Goal: Task Accomplishment & Management: Manage account settings

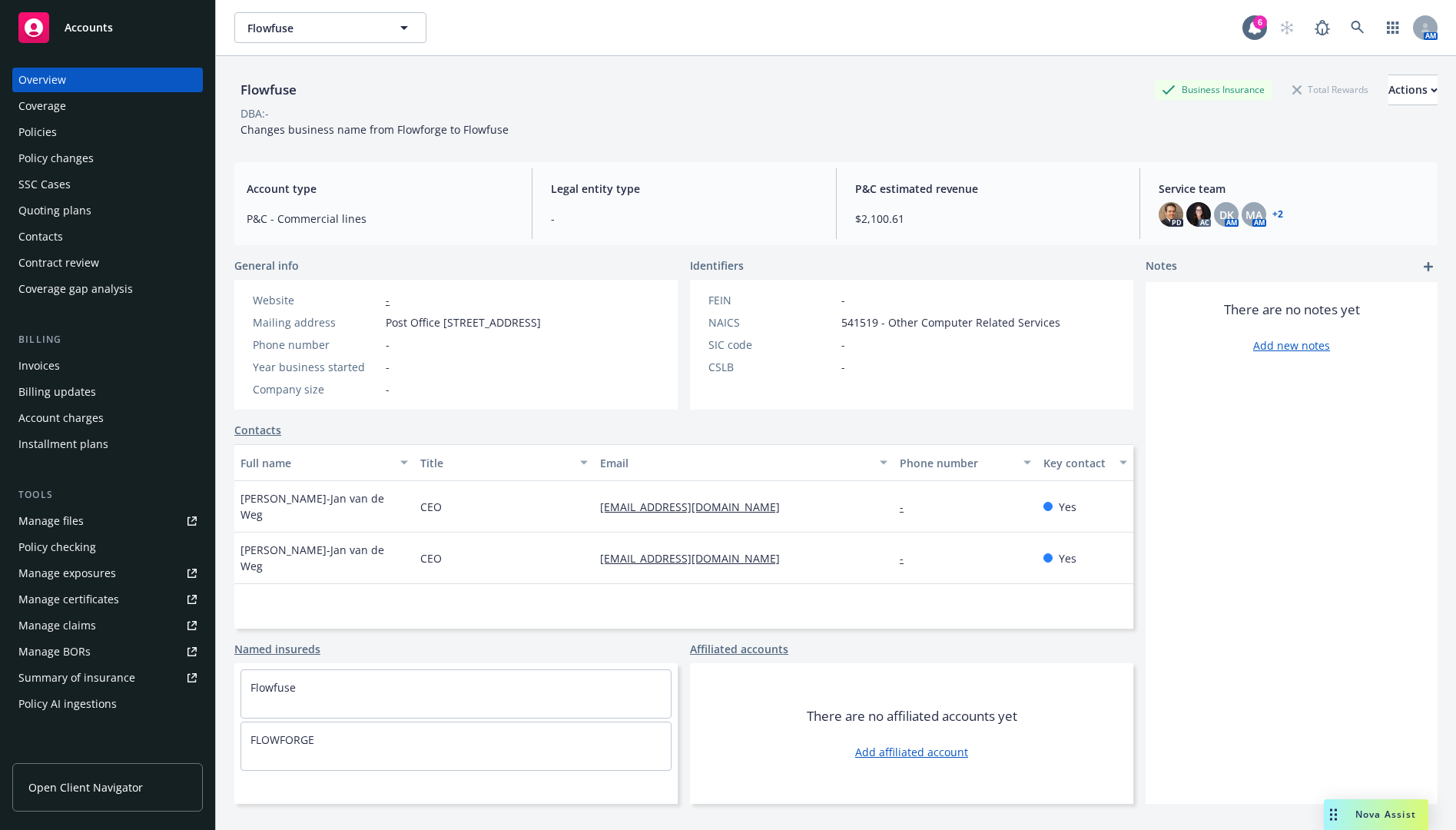
click at [121, 125] on div "Policies" at bounding box center [108, 132] width 178 height 25
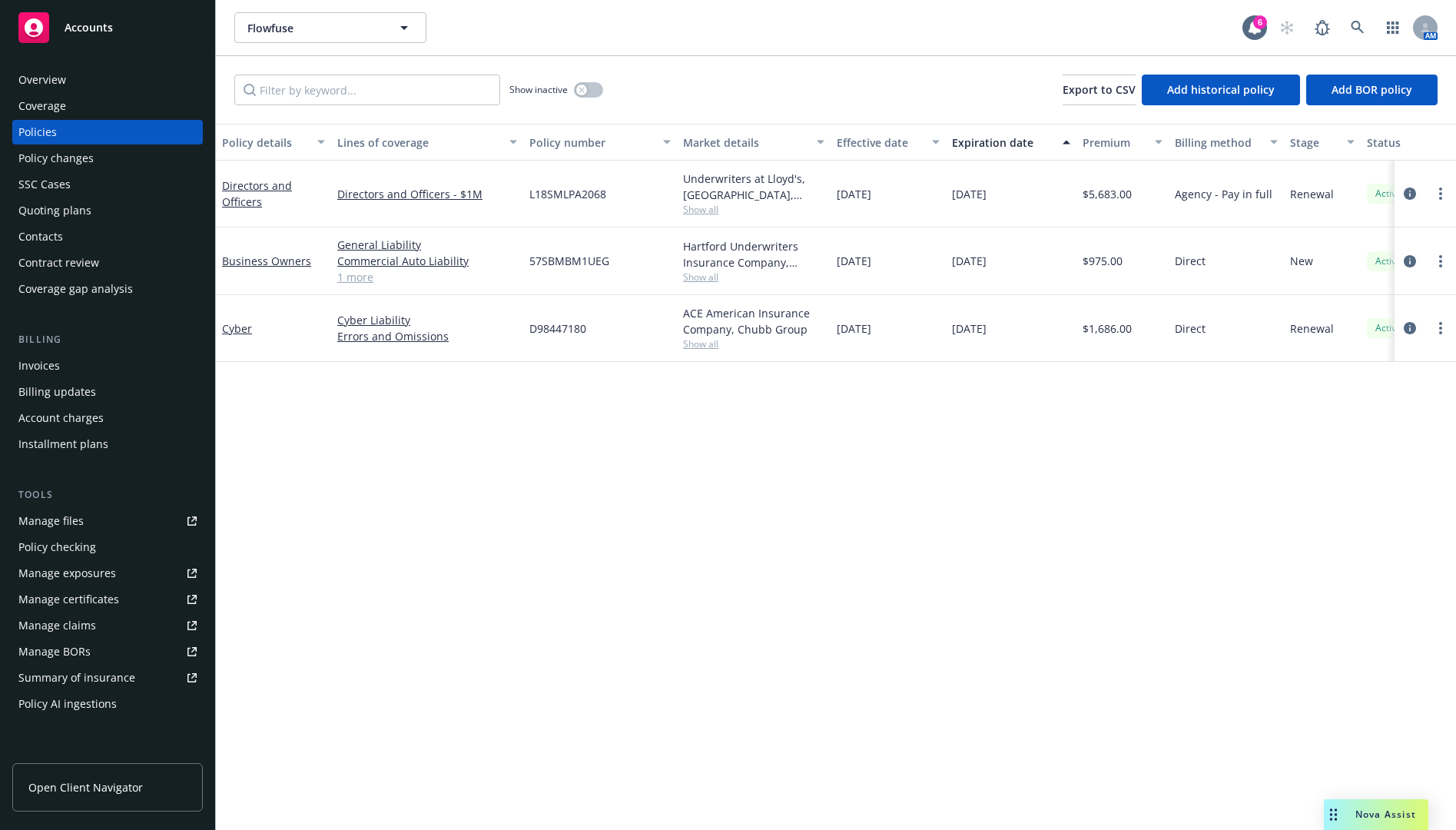
click at [569, 262] on span "57SBMBM1UEG" at bounding box center [569, 261] width 80 height 16
copy span "57SBMBM1UEG"
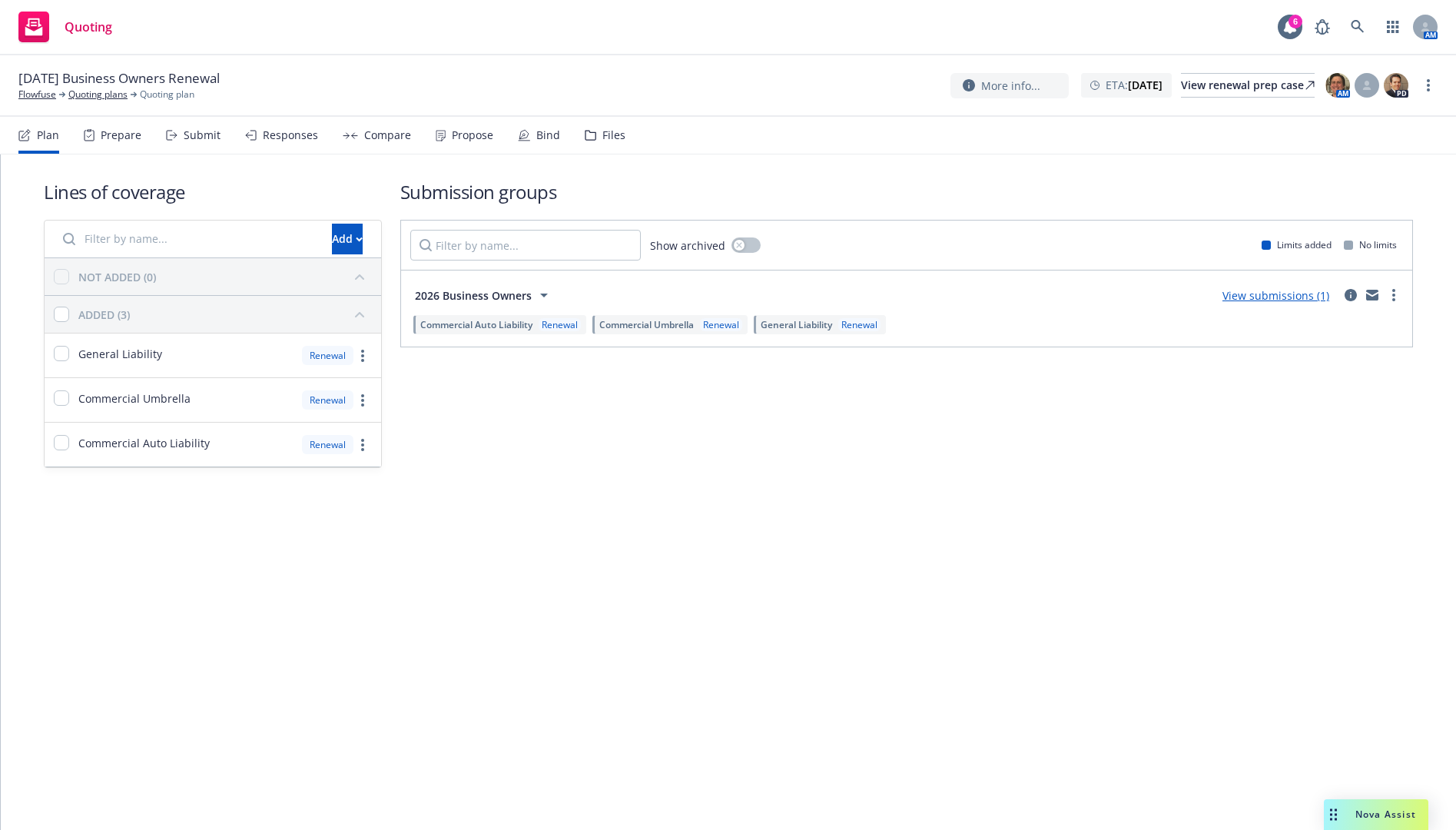
click at [200, 138] on div "Submit" at bounding box center [201, 135] width 37 height 12
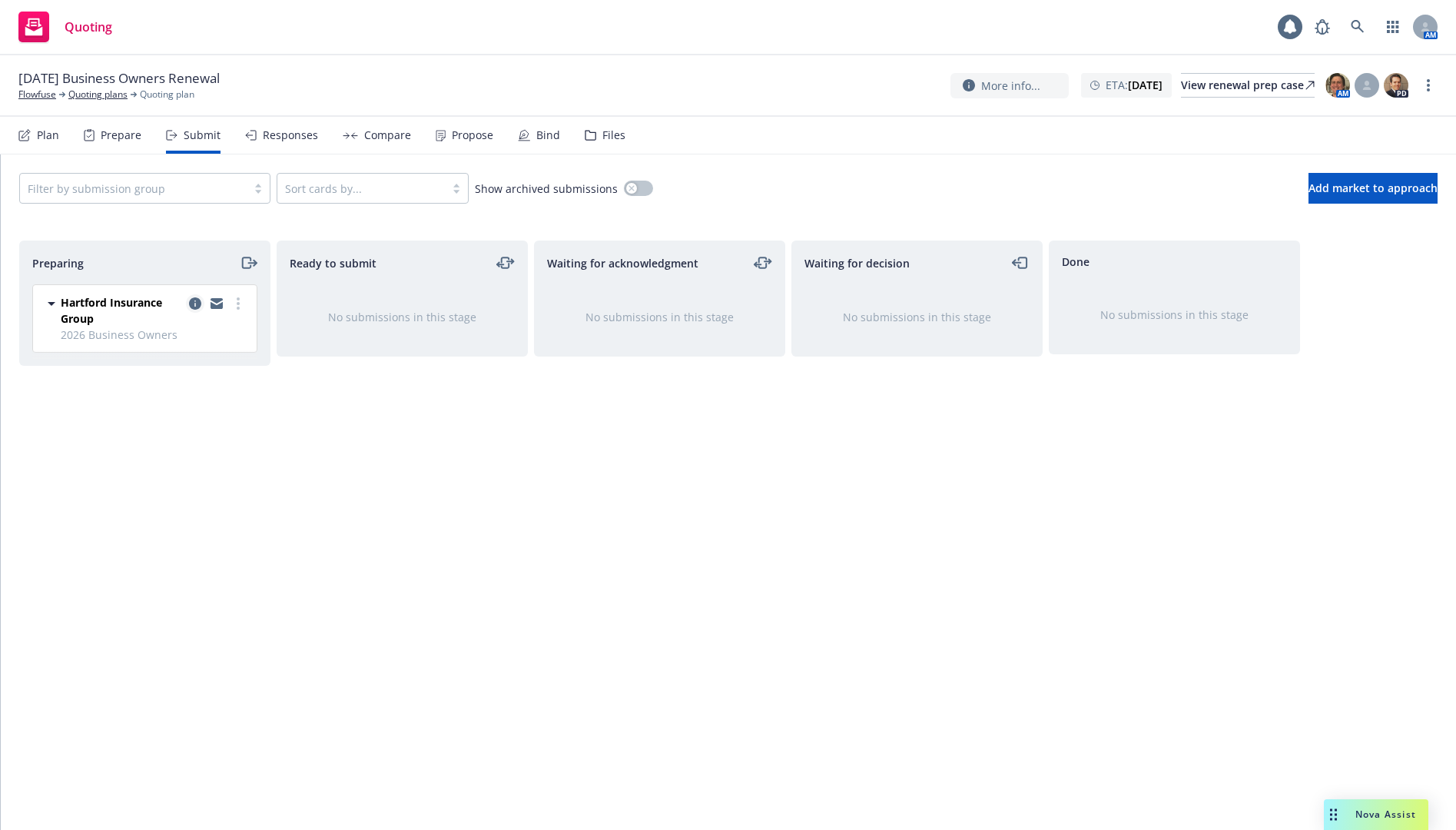
click at [195, 302] on icon "copy logging email" at bounding box center [195, 303] width 12 height 12
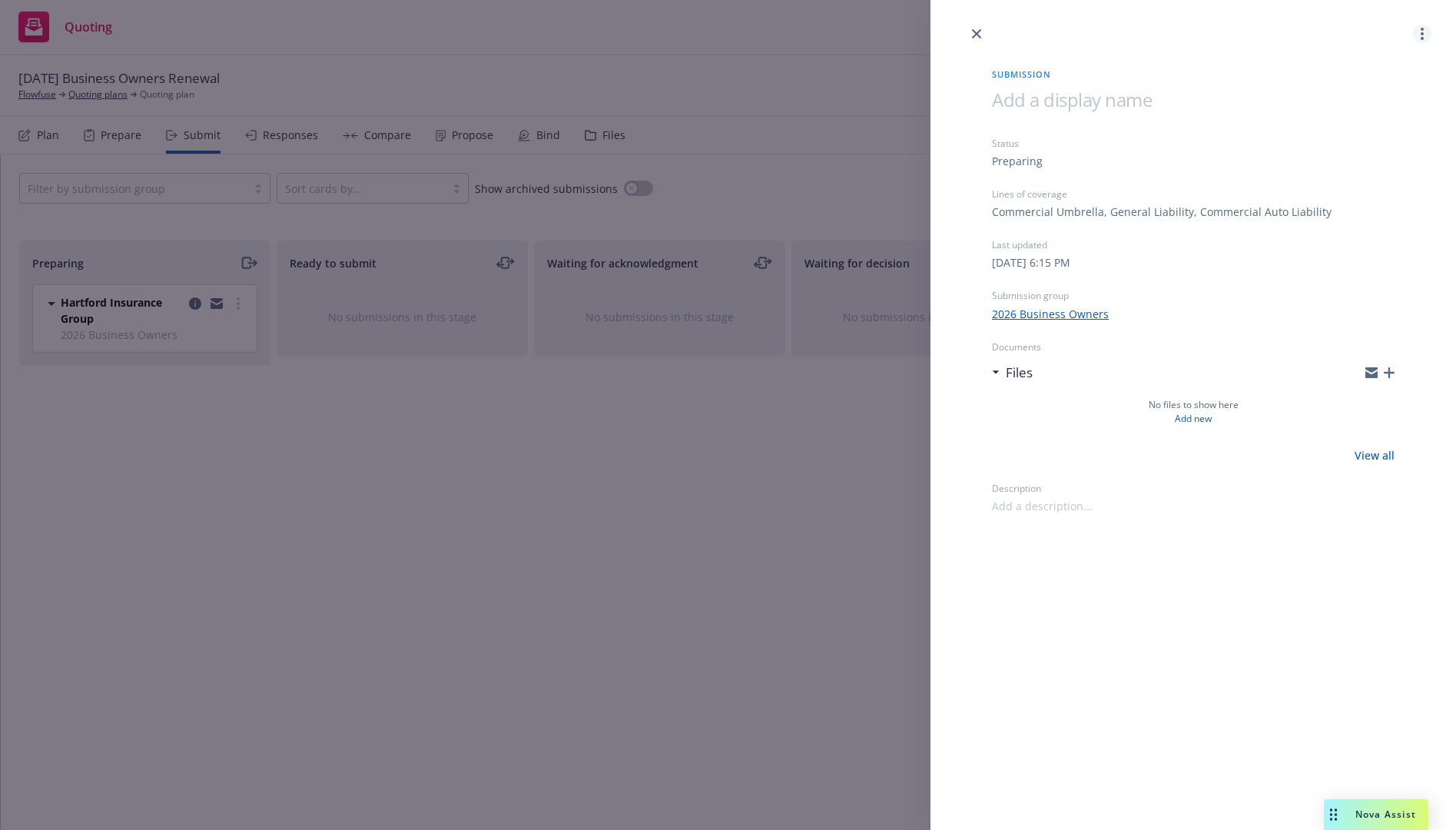
click at [1423, 28] on circle "more" at bounding box center [1422, 30] width 3 height 3
click at [1362, 104] on span "Archive submission" at bounding box center [1362, 101] width 138 height 14
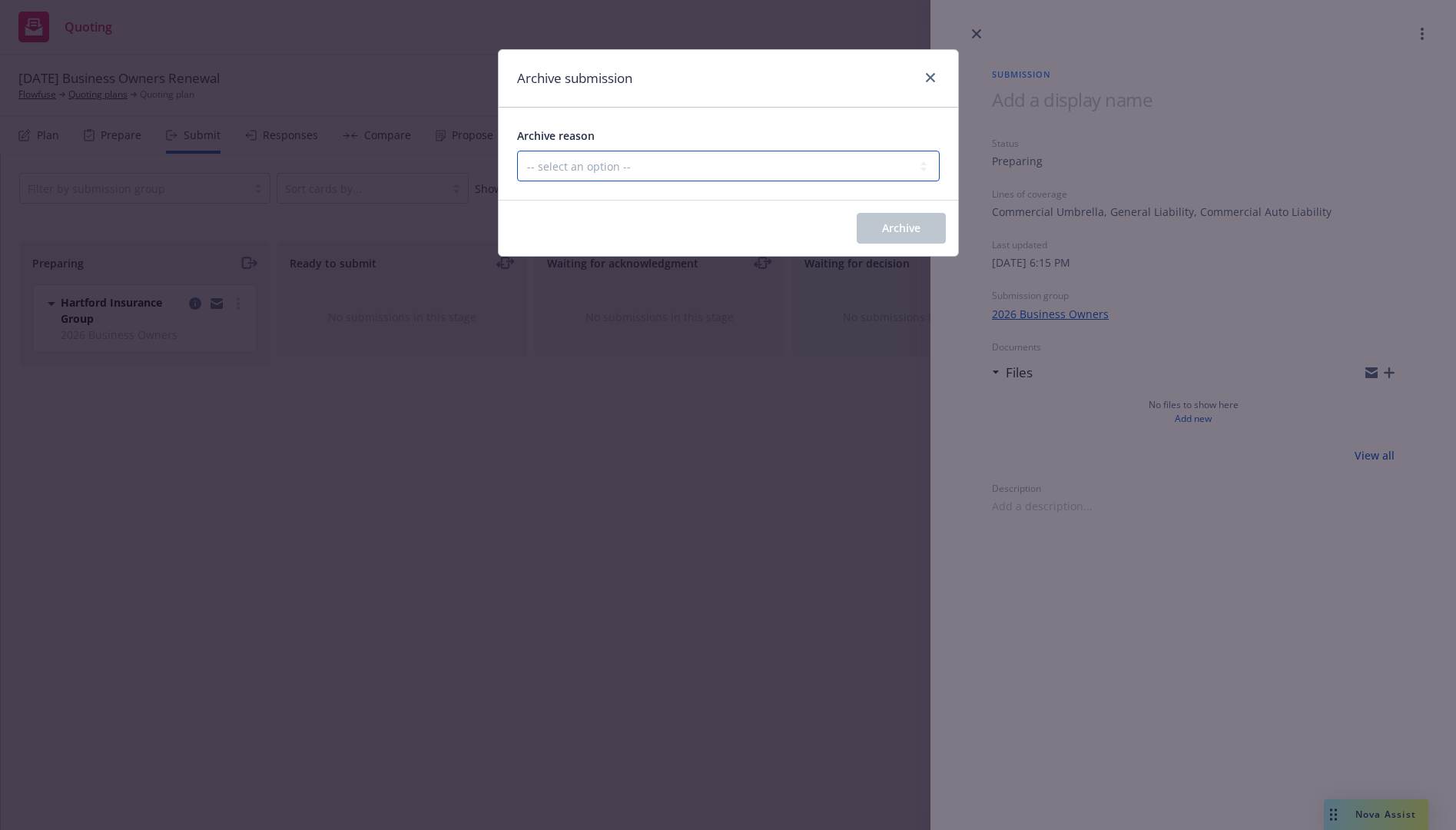
click at [840, 177] on select "-- select an option -- Carrier unresponsive Client decided not to proceed with …" at bounding box center [728, 166] width 422 height 31
select select "OTHER"
click at [517, 150] on select "-- select an option -- Carrier unresponsive Client decided not to proceed with …" at bounding box center [728, 166] width 422 height 31
click at [889, 229] on span "Archive" at bounding box center [900, 228] width 38 height 14
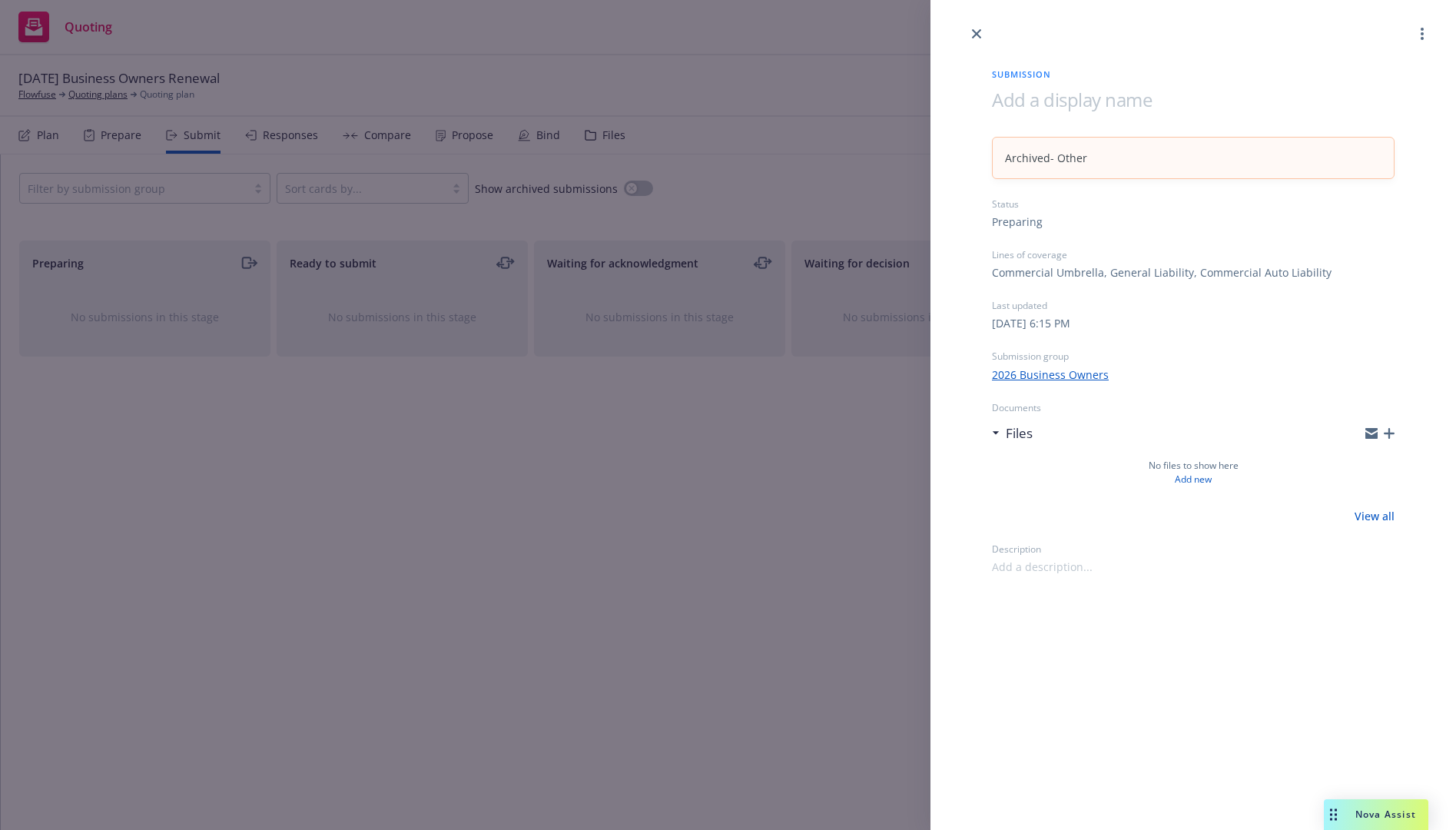
click at [37, 136] on div "Submission Archived - Other Status Preparing Lines of coverage Commercial Umbre…" at bounding box center [728, 415] width 1456 height 830
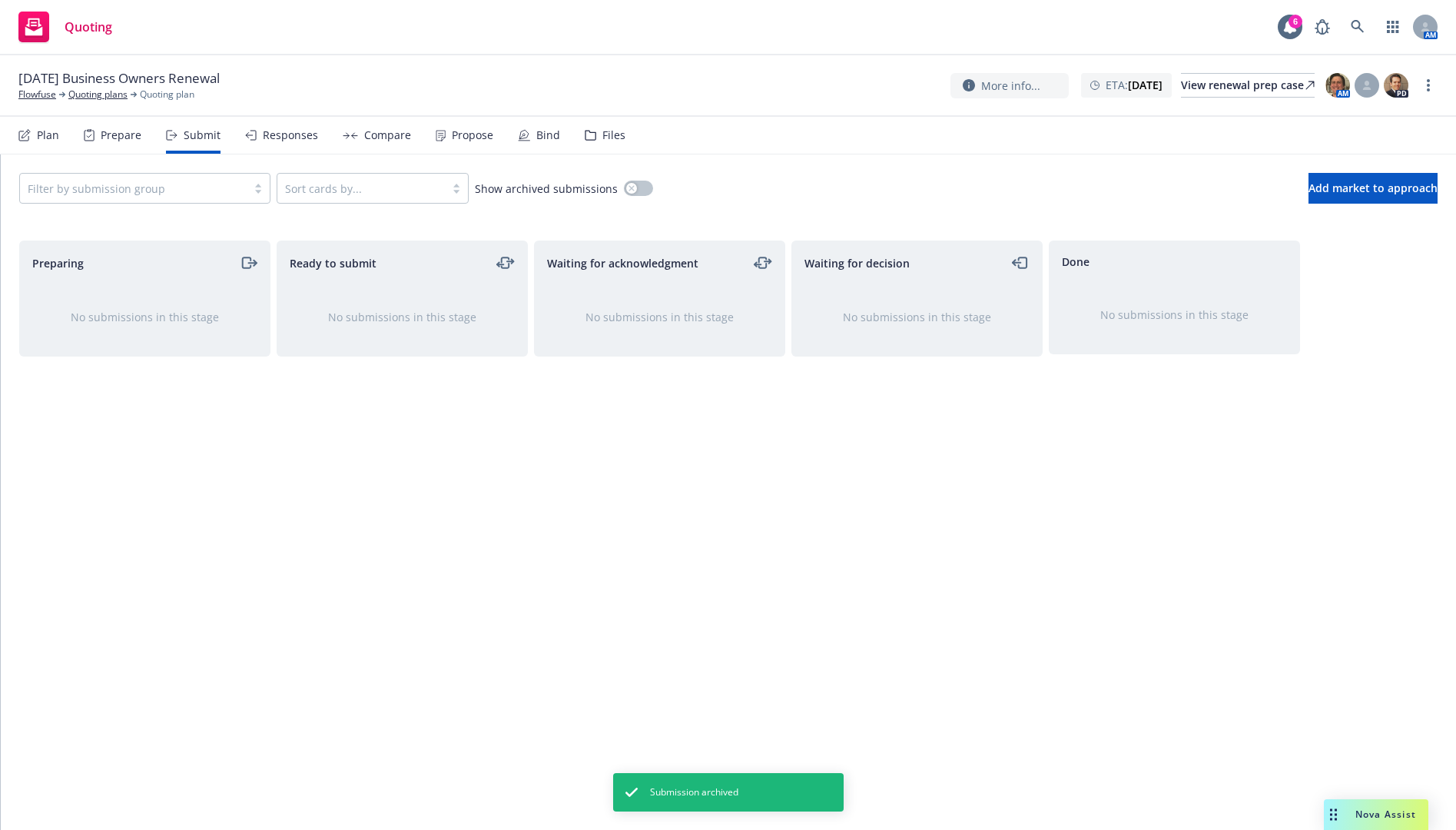
click at [37, 136] on div "Plan" at bounding box center [48, 135] width 22 height 12
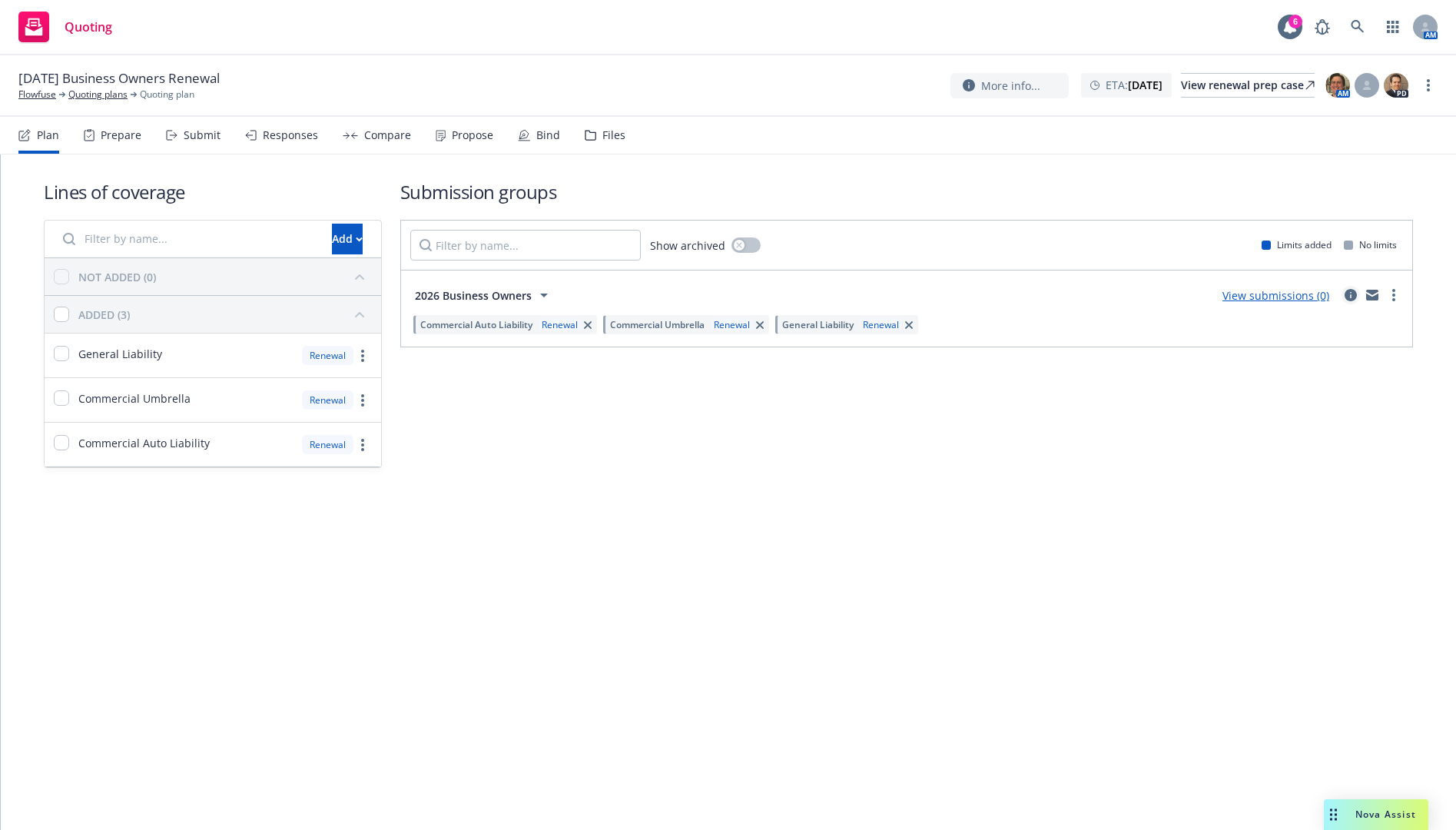
click at [1352, 292] on icon "circleInformation" at bounding box center [1351, 295] width 12 height 12
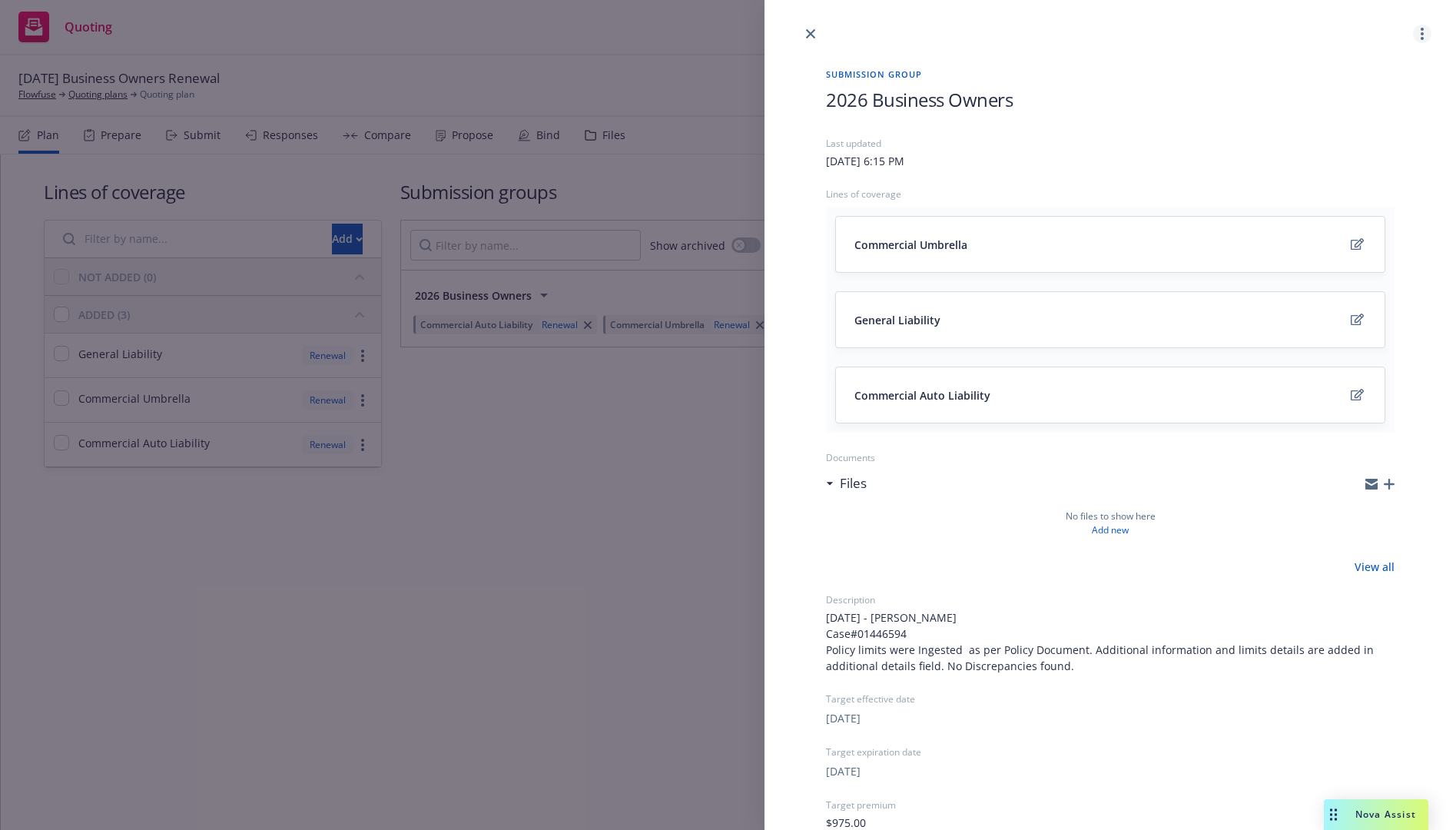
click at [1413, 34] on link "more" at bounding box center [1422, 34] width 19 height 19
click at [1329, 139] on span "Archive" at bounding box center [1321, 133] width 76 height 14
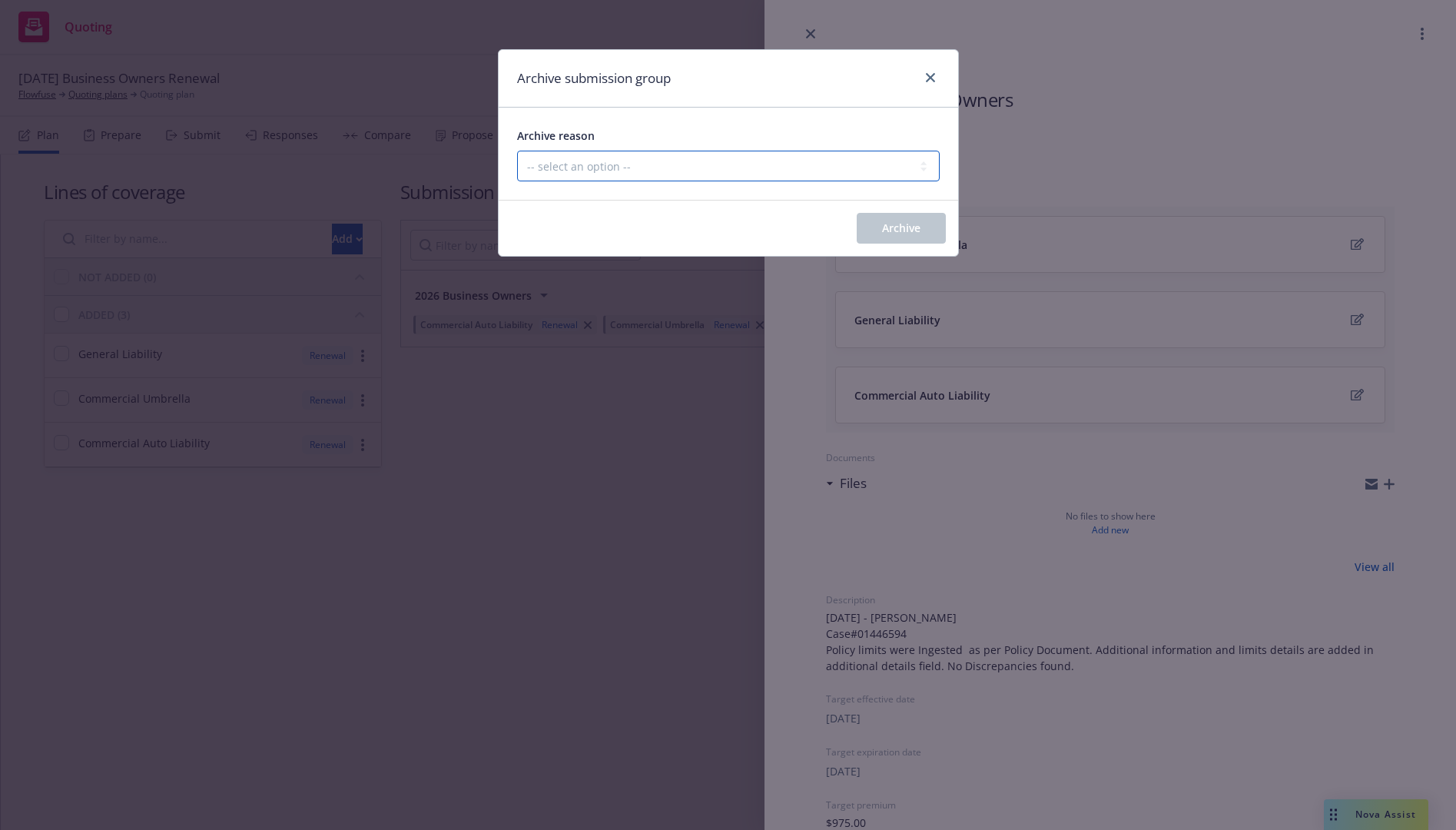
click at [865, 160] on select "-- select an option -- Customer no longer needs this coverage Duplicate Histori…" at bounding box center [728, 166] width 422 height 31
select select "POLICY_WILL_BE_AUTO_RENEWED"
click at [517, 150] on select "-- select an option -- Customer no longer needs this coverage Duplicate Histori…" at bounding box center [728, 166] width 422 height 31
click at [922, 222] on button "Archive" at bounding box center [901, 229] width 89 height 31
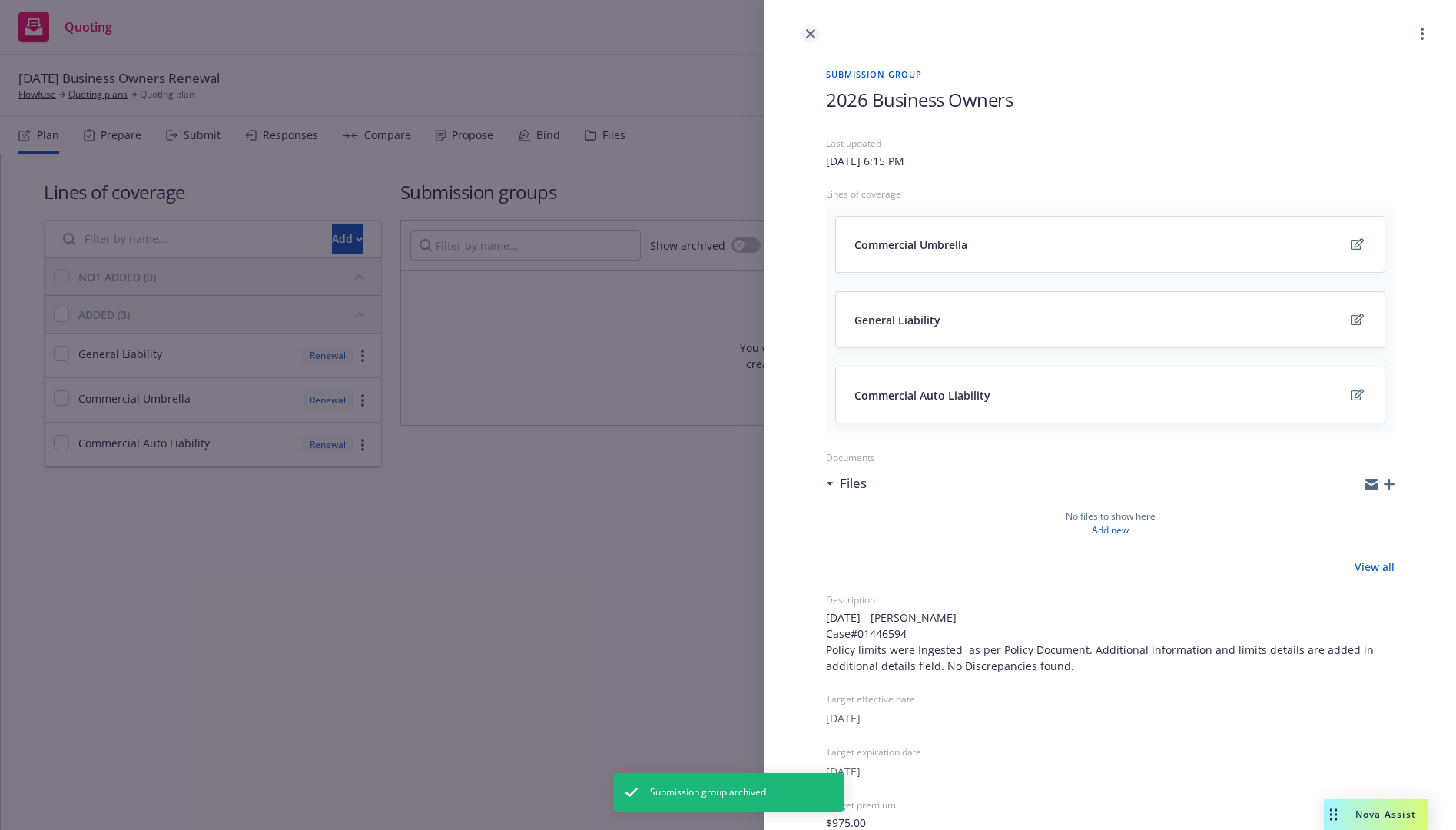
click at [814, 29] on icon "close" at bounding box center [810, 33] width 9 height 9
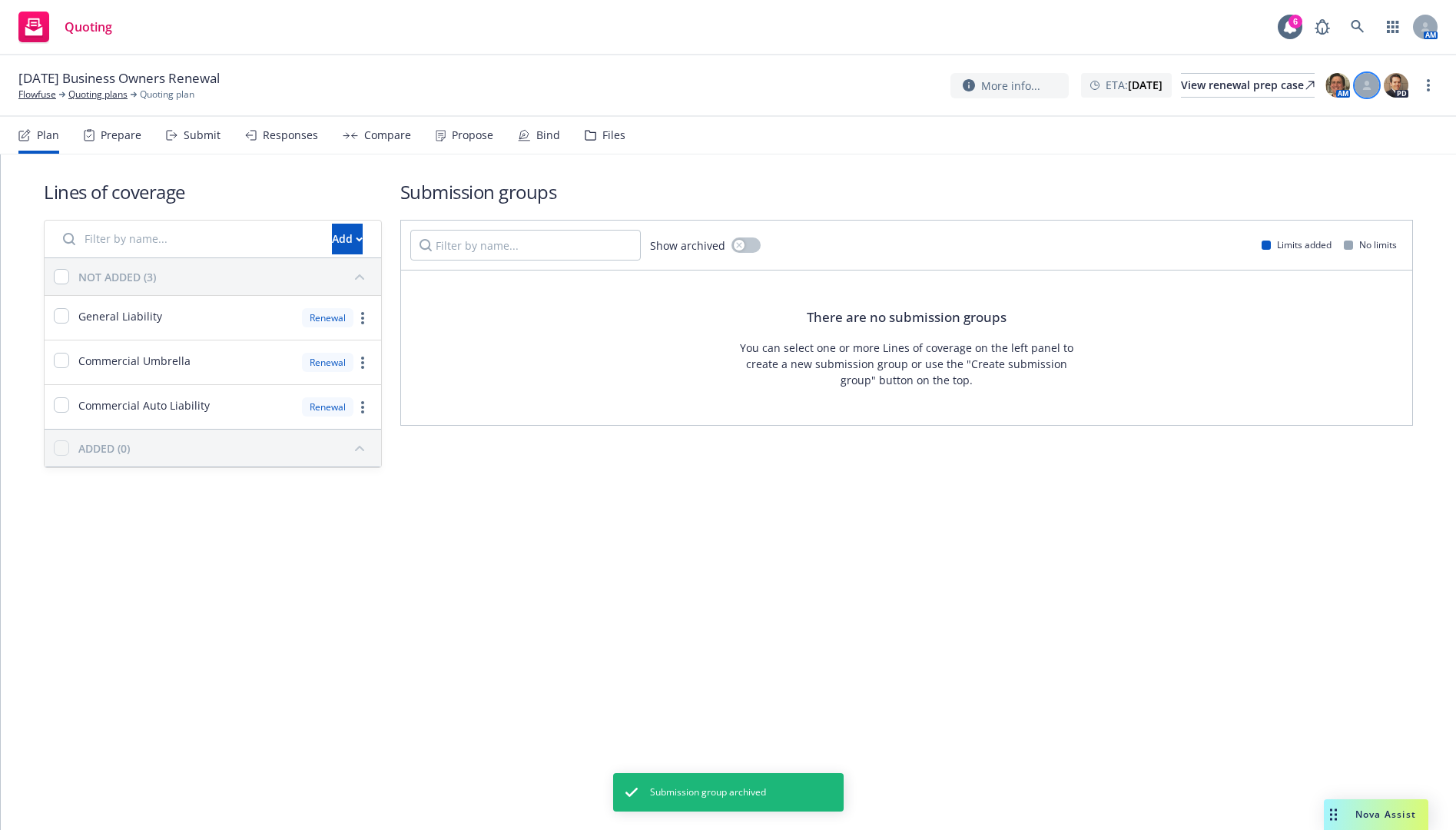
click at [1369, 89] on icon at bounding box center [1368, 88] width 8 height 3
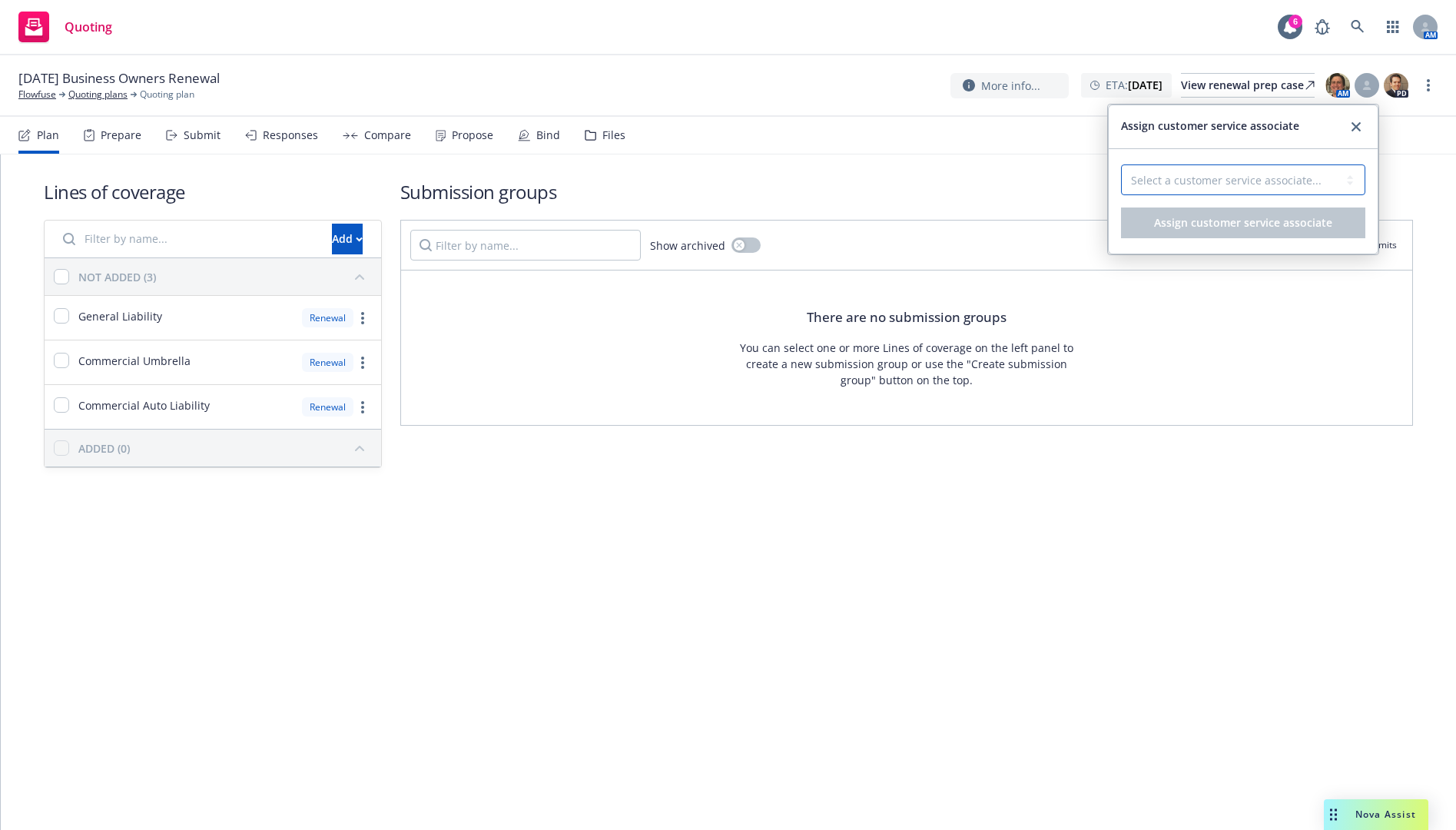
click at [1336, 179] on select "Select a customer service associate... [PERSON_NAME] [PERSON_NAME] [PERSON_NAME]" at bounding box center [1244, 180] width 245 height 31
select select "4b1e75e5-47c1-4a13-9c04-5e76a23244f6"
click at [1121, 165] on select "Select a customer service associate... [PERSON_NAME] [PERSON_NAME] [PERSON_NAME]" at bounding box center [1244, 180] width 245 height 31
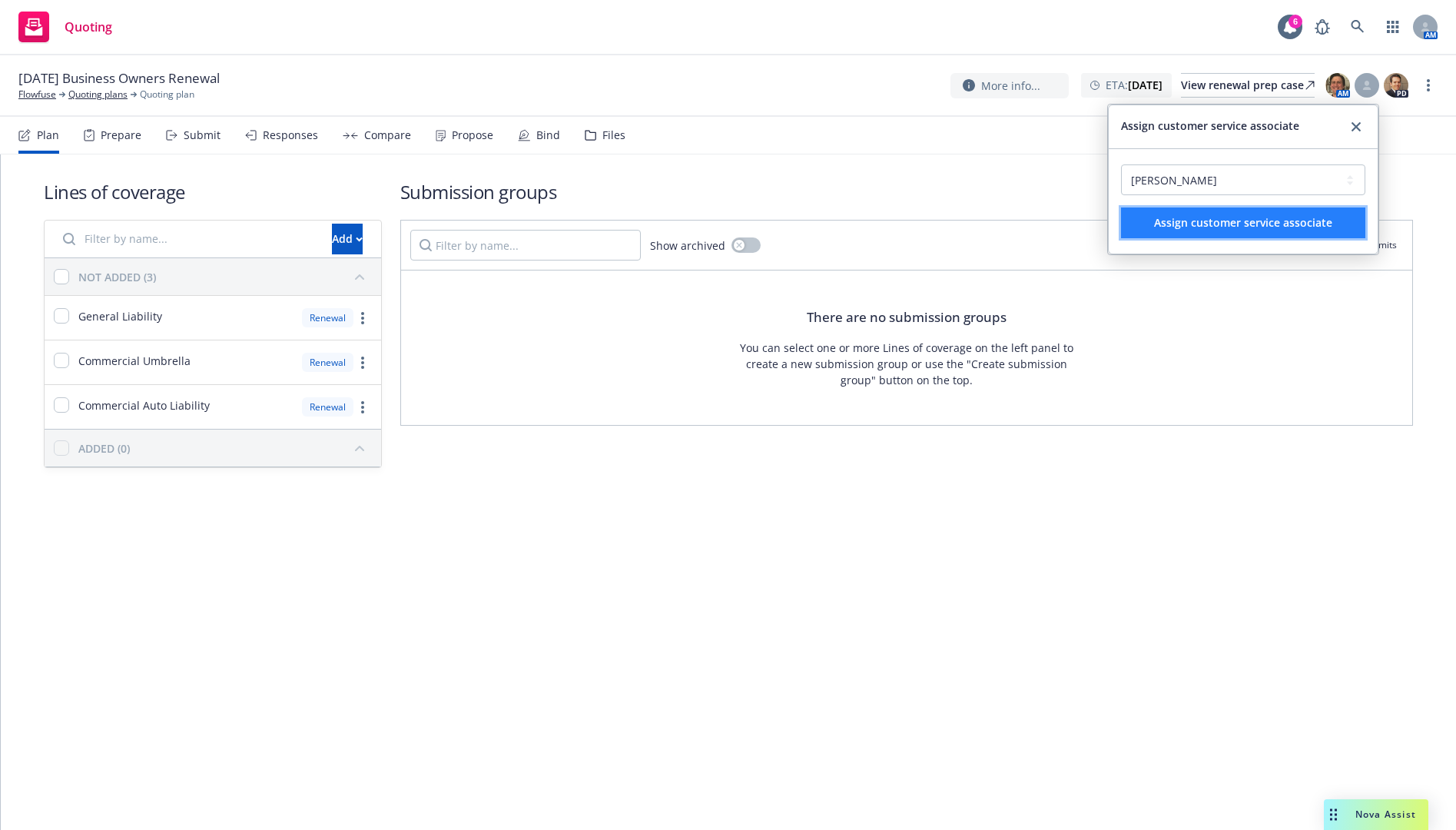
click at [1299, 223] on span "Assign customer service associate" at bounding box center [1244, 222] width 178 height 14
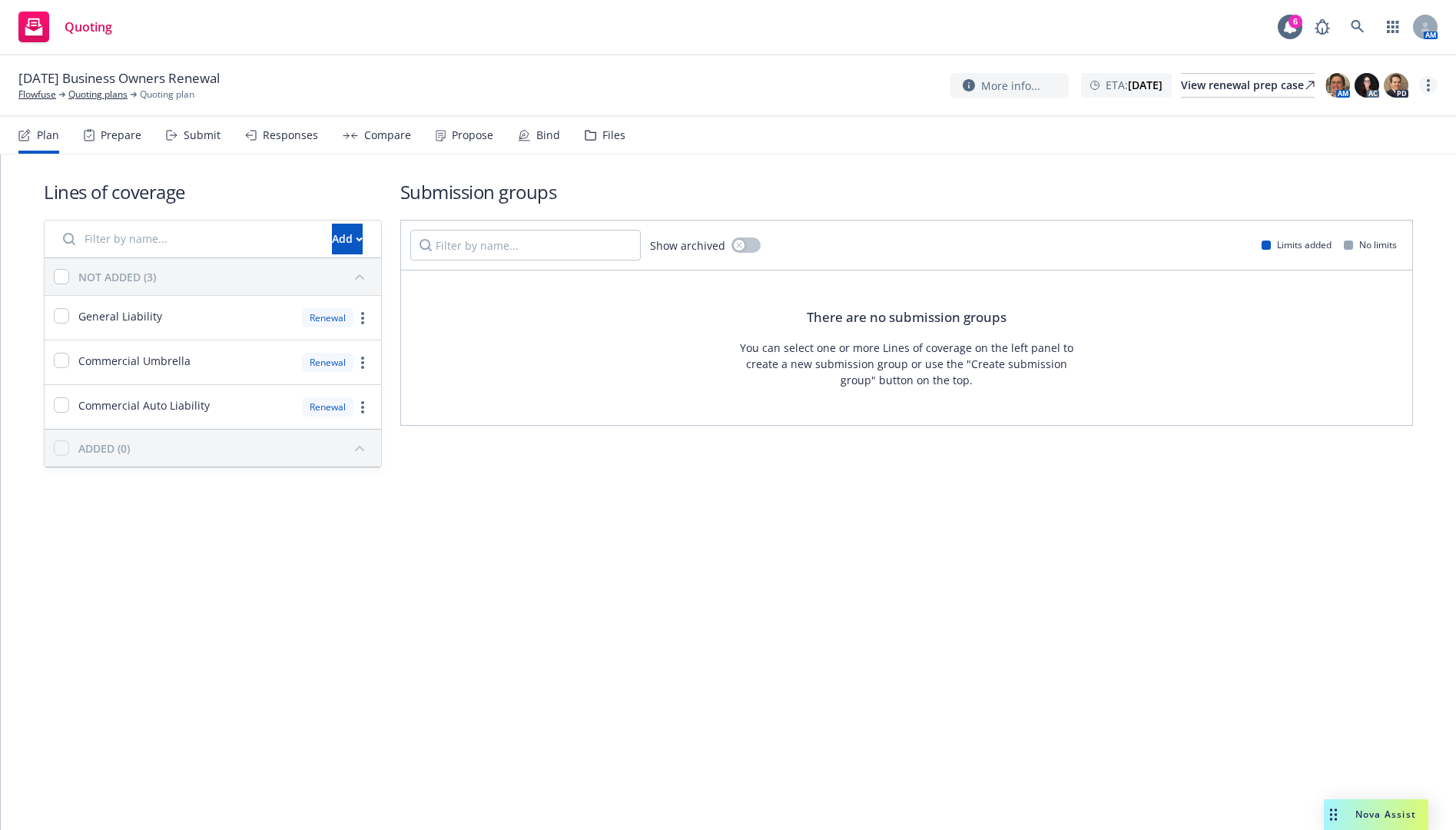
click at [1428, 84] on icon "more" at bounding box center [1429, 85] width 3 height 12
click at [1364, 212] on link "Archive quoting plan" at bounding box center [1352, 209] width 172 height 31
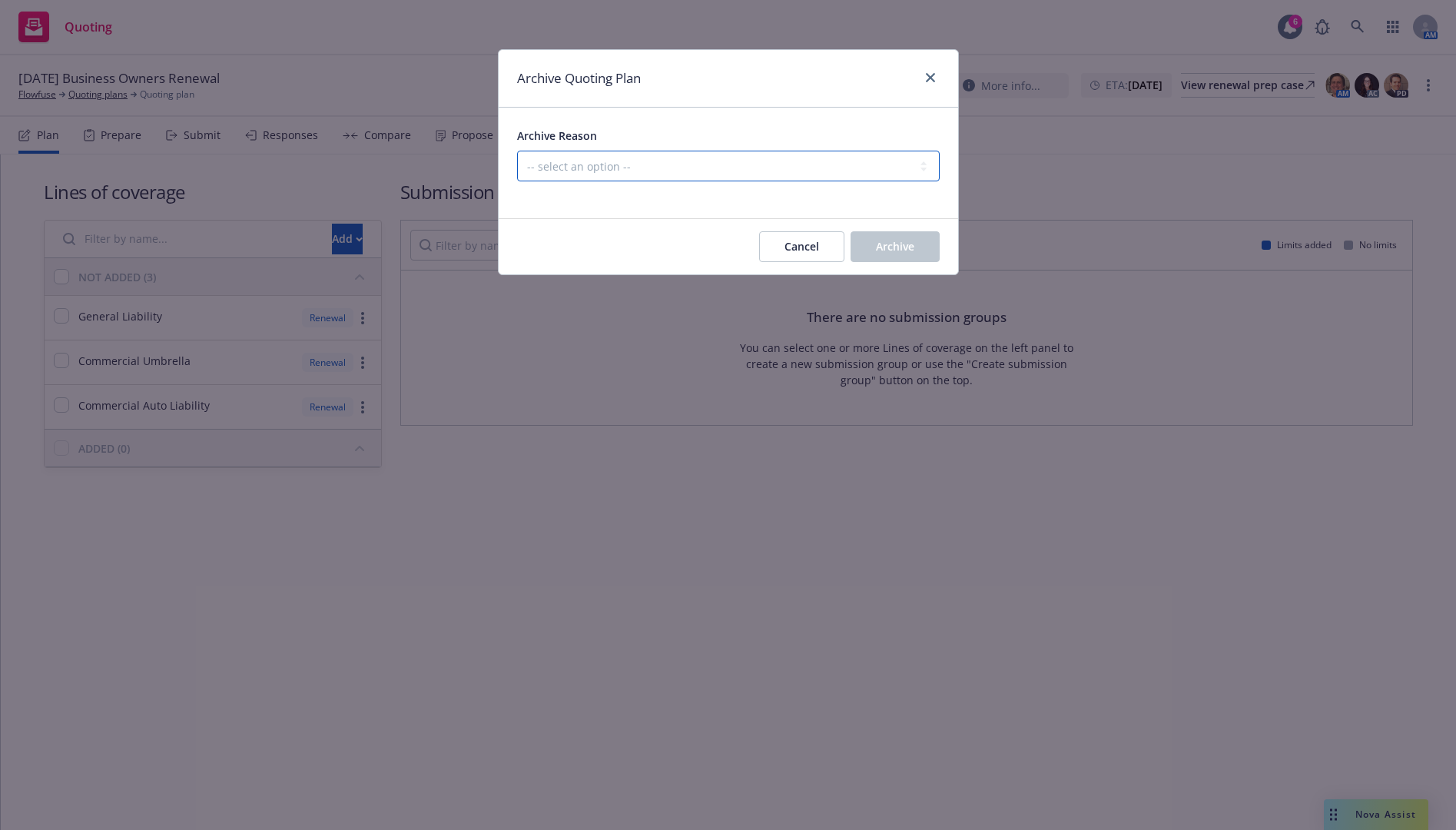
click at [858, 157] on select "-- select an option -- All policies in this renewal plan are auto-renewed Creat…" at bounding box center [728, 166] width 422 height 31
select select "ARCHIVED_RENEWAL_POLICY_AUTO_RENEWED"
click at [517, 150] on select "-- select an option -- All policies in this renewal plan are auto-renewed Creat…" at bounding box center [728, 166] width 422 height 31
click at [894, 238] on button "Archive" at bounding box center [894, 246] width 89 height 31
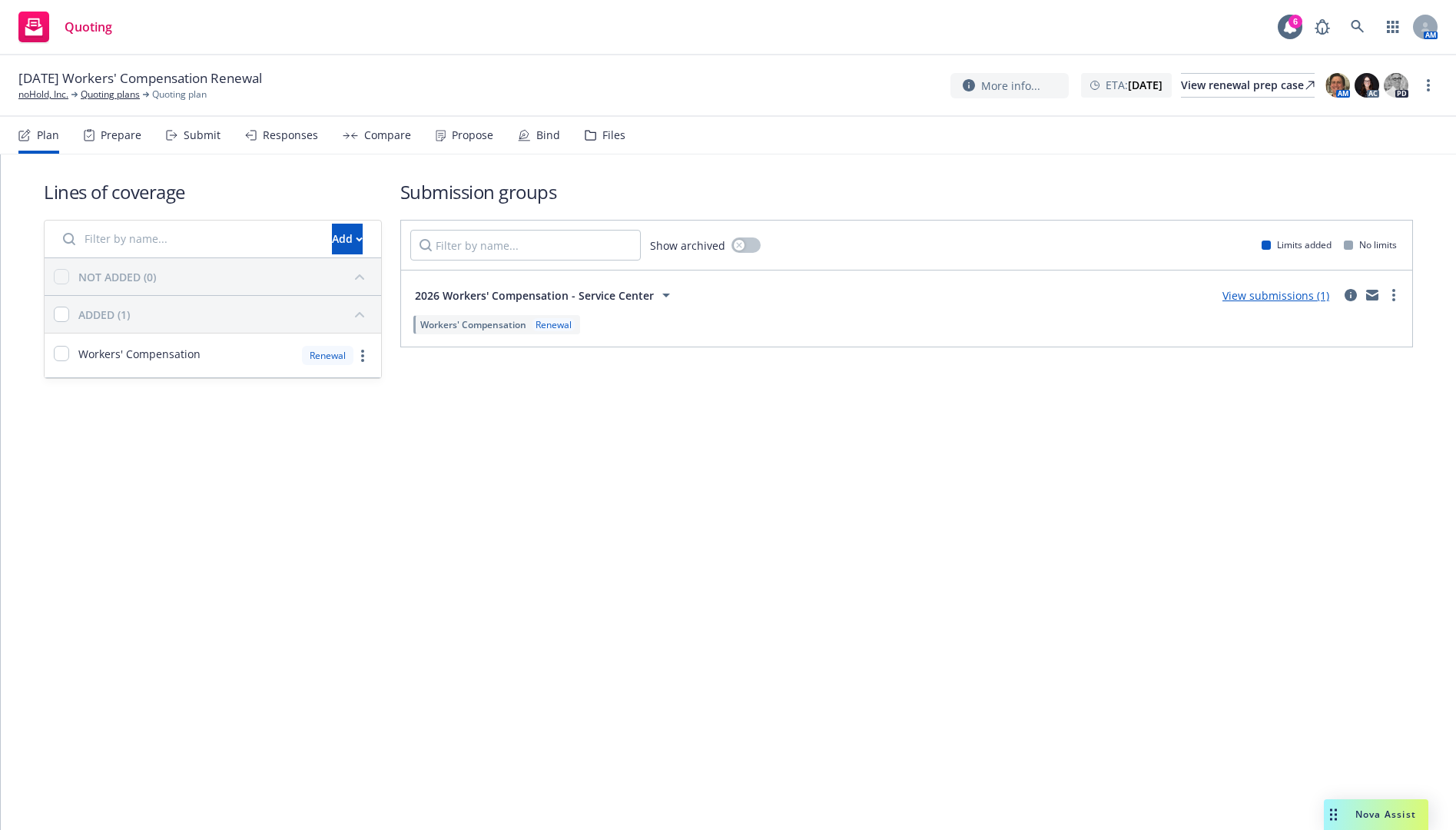
click at [179, 134] on div "Submit" at bounding box center [193, 134] width 54 height 37
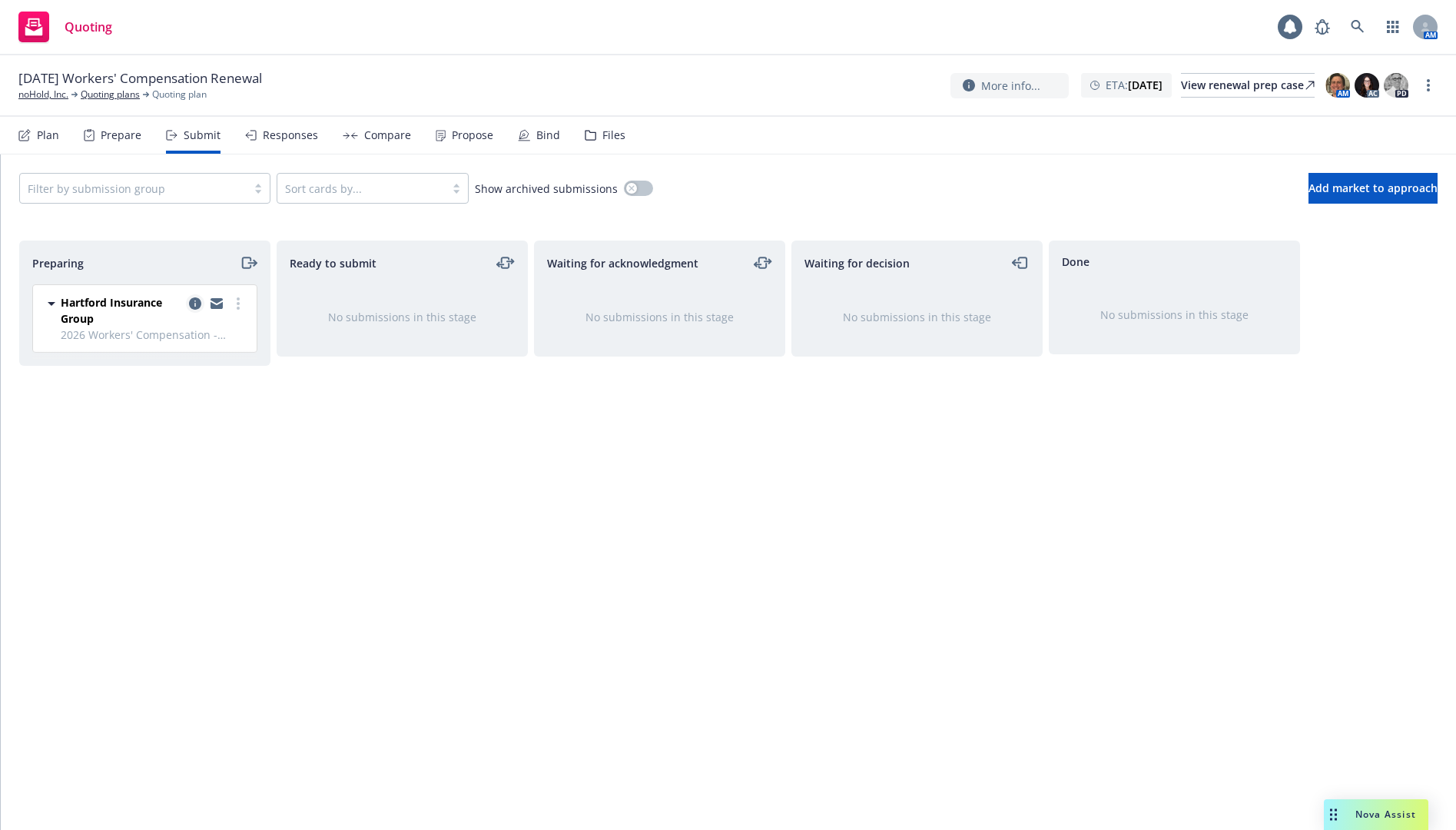
click at [193, 302] on icon "copy logging email" at bounding box center [195, 303] width 12 height 12
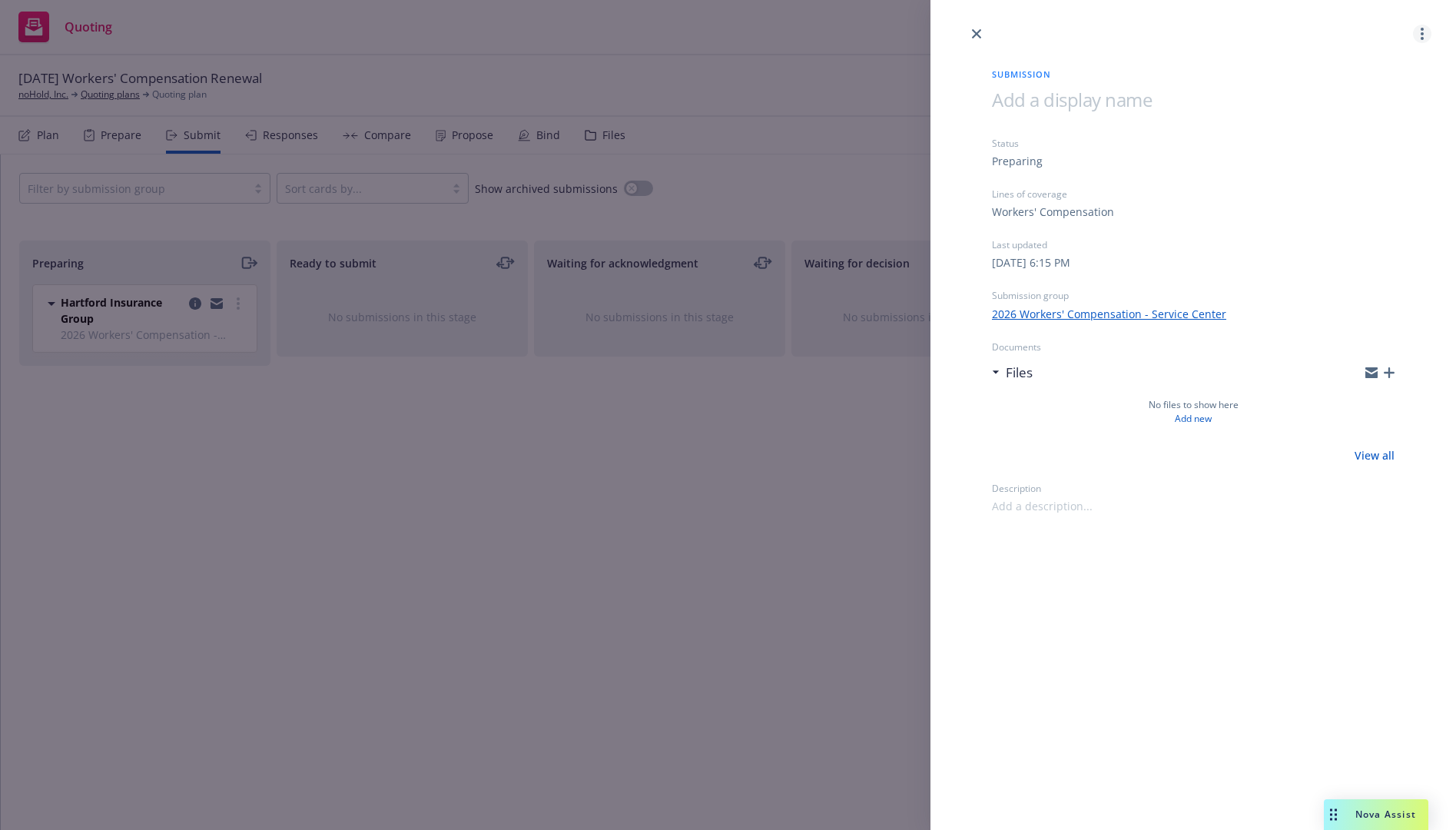
click at [1425, 34] on link "more" at bounding box center [1422, 34] width 19 height 19
click at [1374, 104] on span "Archive submission" at bounding box center [1362, 101] width 138 height 14
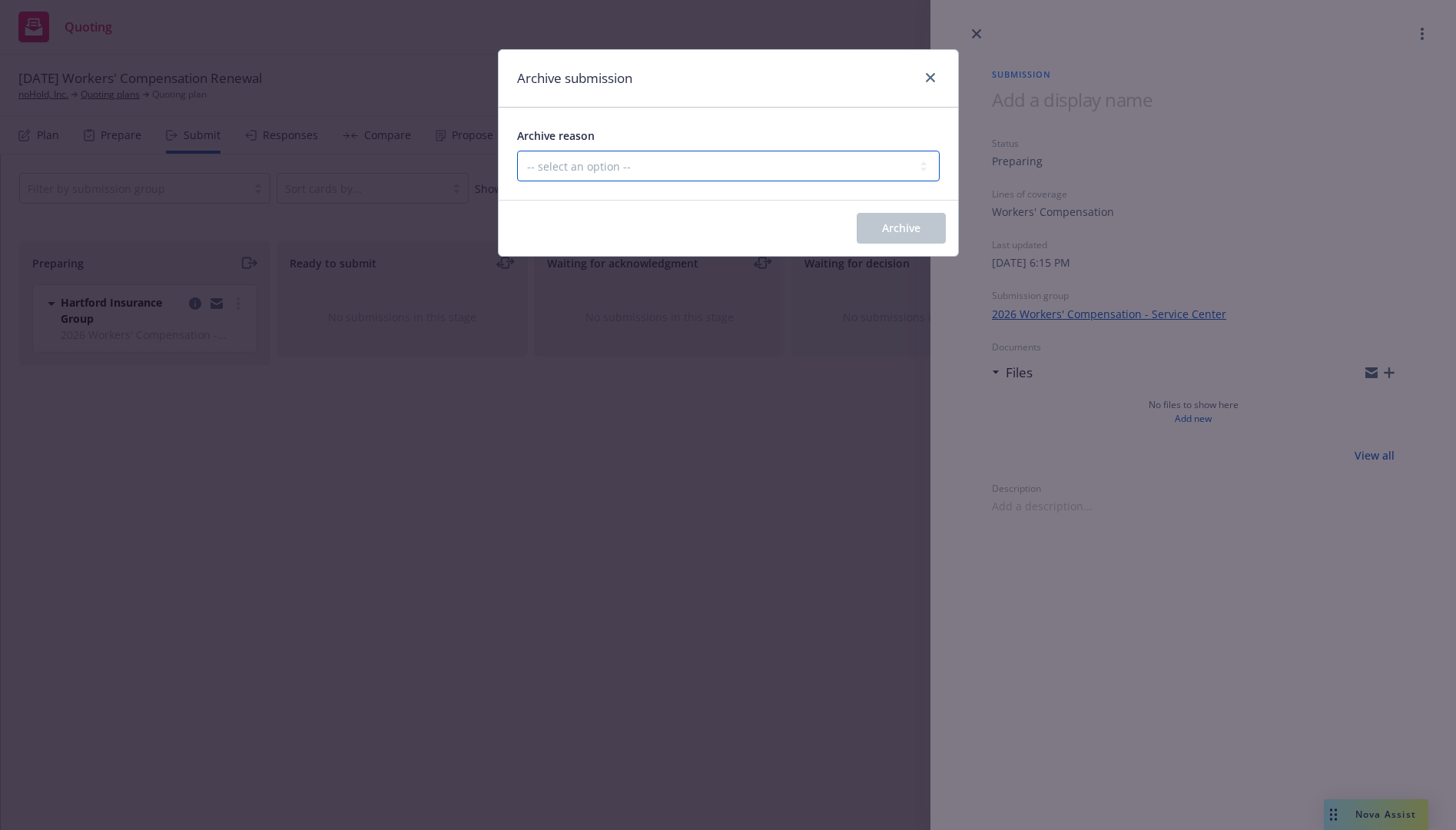
click at [609, 167] on select "-- select an option -- Carrier unresponsive Client decided not to proceed with …" at bounding box center [728, 166] width 422 height 31
select select "OTHER"
click at [517, 150] on select "-- select an option -- Carrier unresponsive Client decided not to proceed with …" at bounding box center [728, 166] width 422 height 31
click at [923, 222] on button "Archive" at bounding box center [901, 229] width 89 height 31
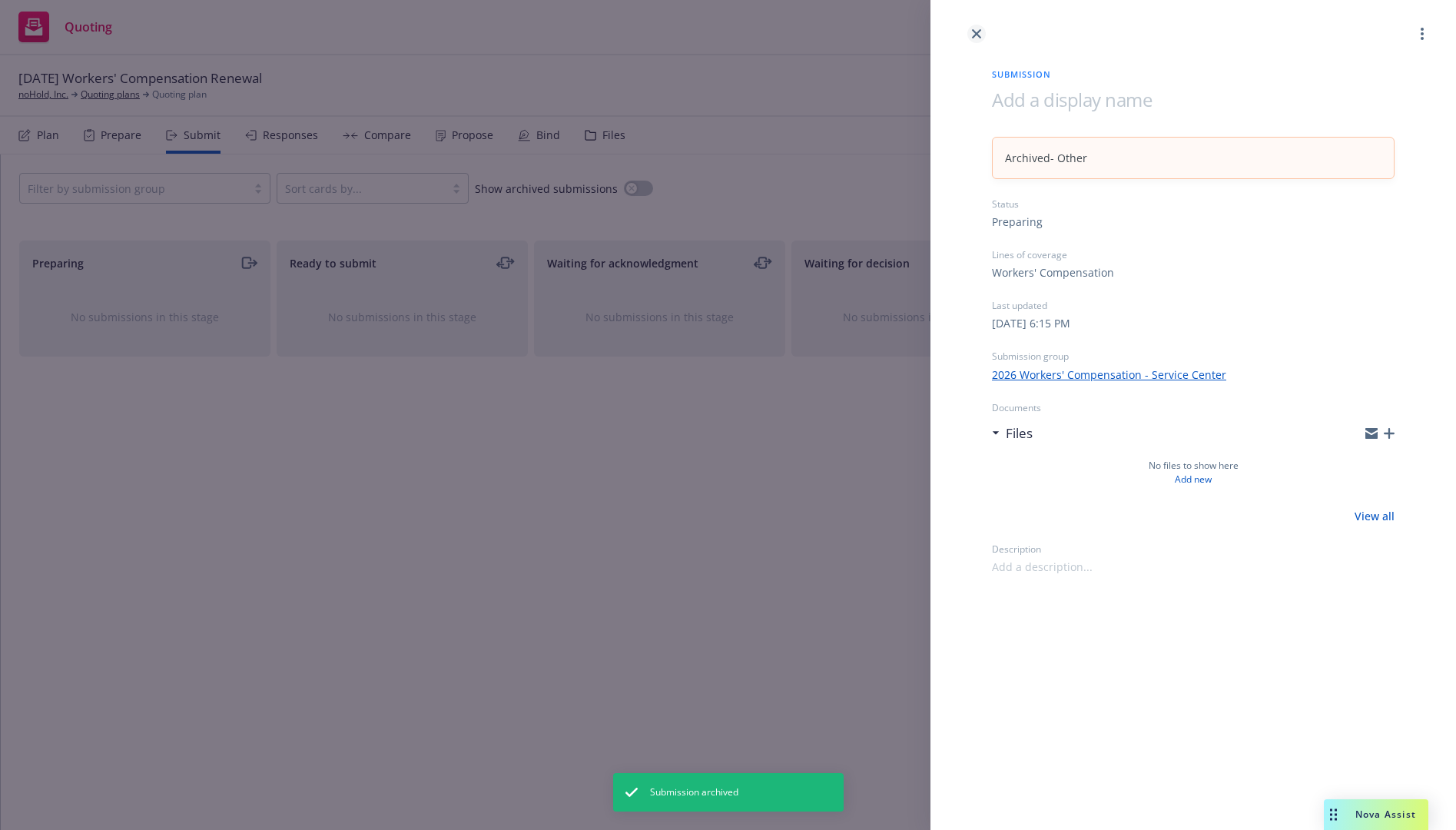
click at [976, 33] on icon "close" at bounding box center [976, 33] width 9 height 9
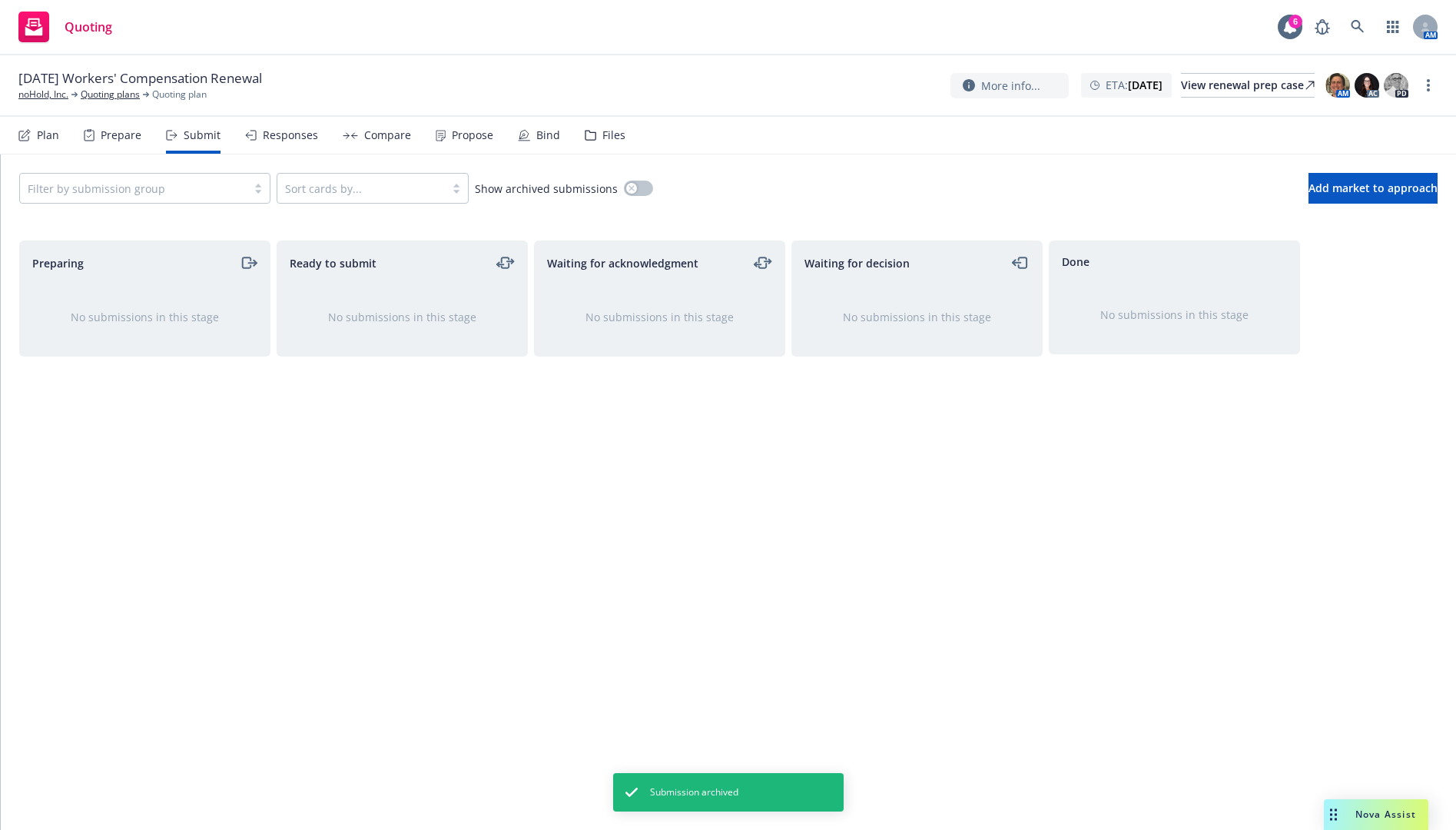
click at [54, 138] on div "Plan" at bounding box center [48, 135] width 22 height 12
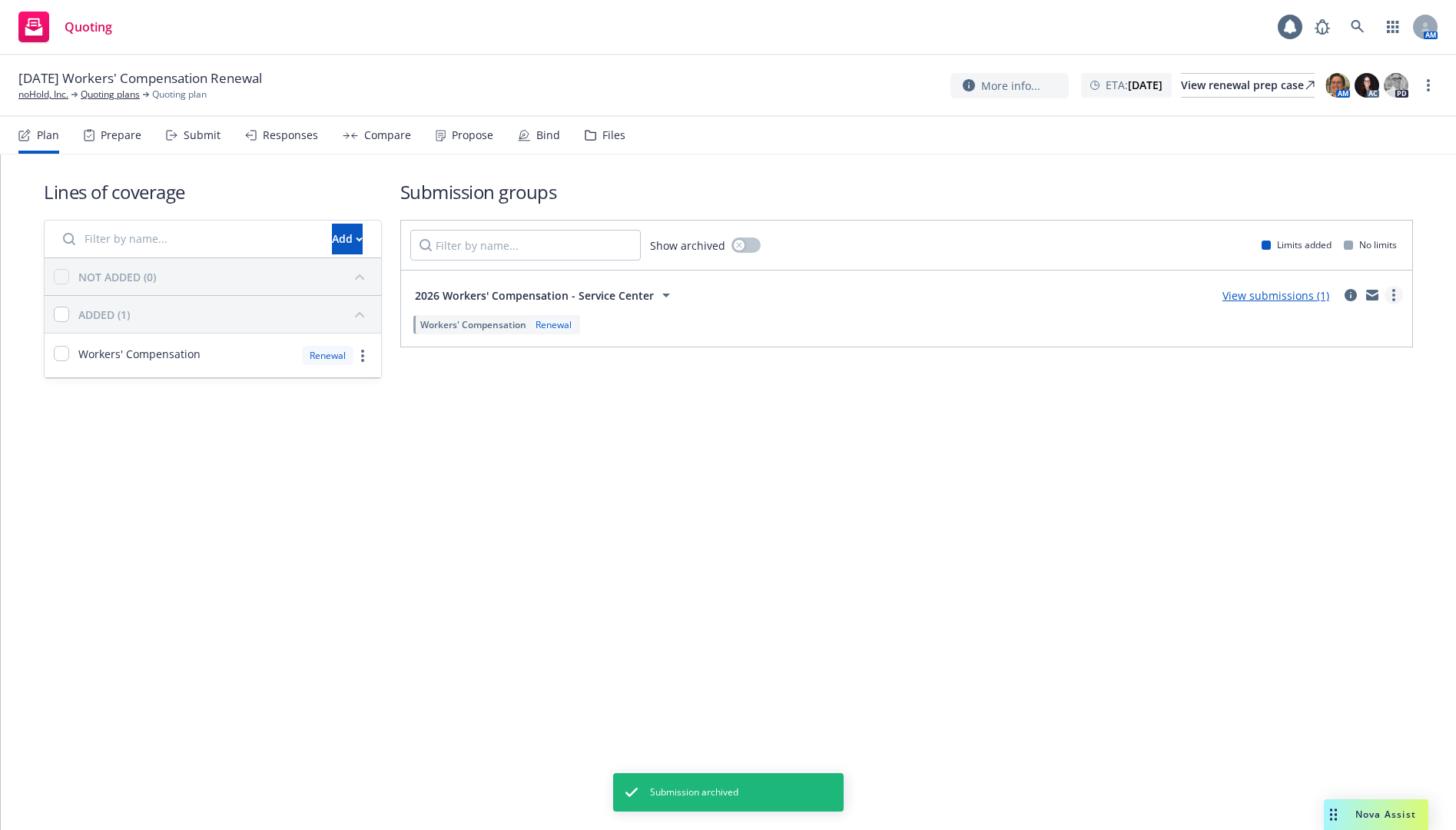
click at [1401, 290] on link "more" at bounding box center [1394, 295] width 19 height 19
drag, startPoint x: 1017, startPoint y: 463, endPoint x: 691, endPoint y: 285, distance: 371.4
click at [1017, 463] on div "Lines of coverage Add NOT ADDED (0) ADDED (1) Workers' Compensation Renewal Sub…" at bounding box center [728, 492] width 1455 height 675
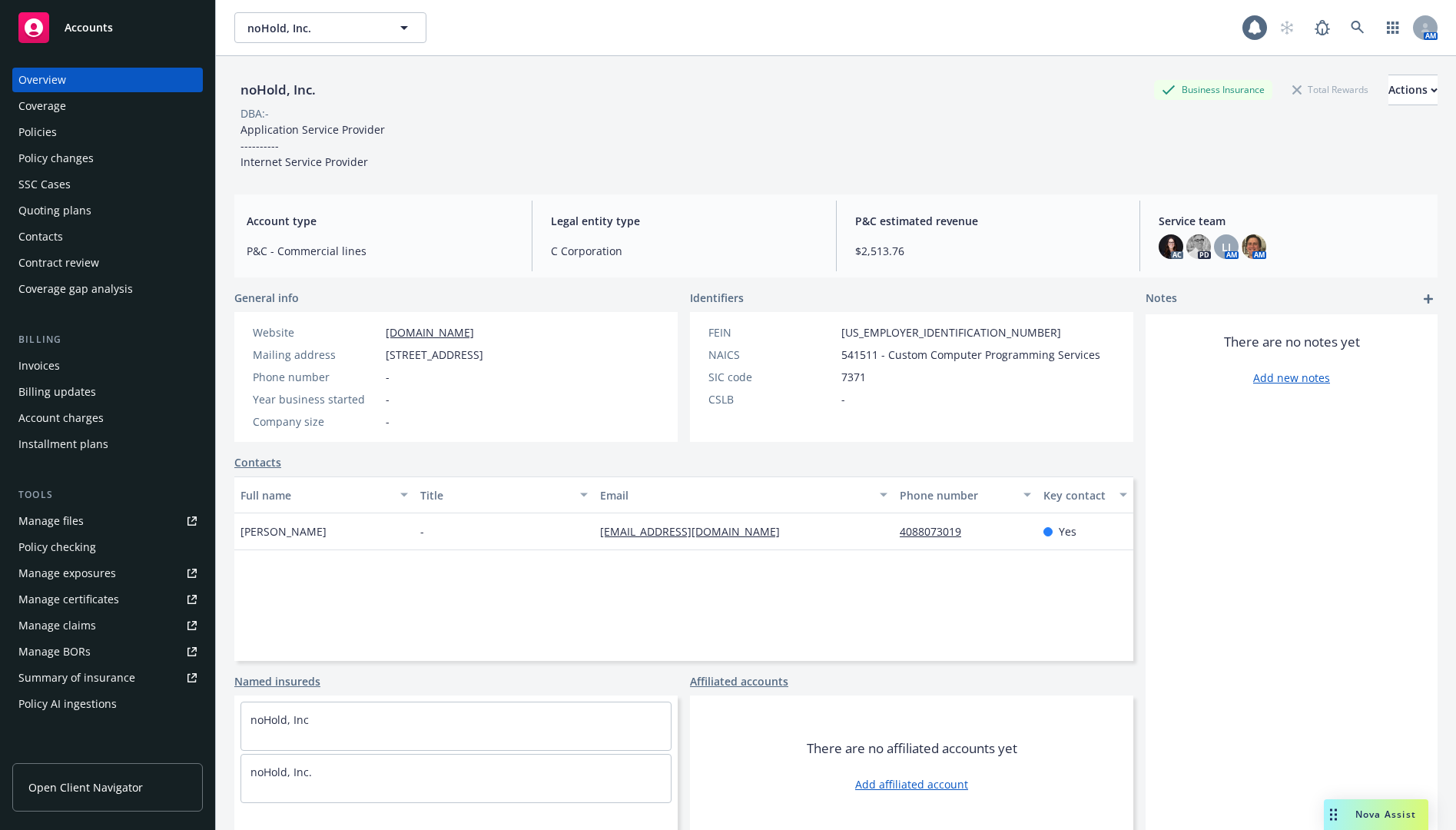
click at [109, 134] on div "Policies" at bounding box center [108, 132] width 178 height 25
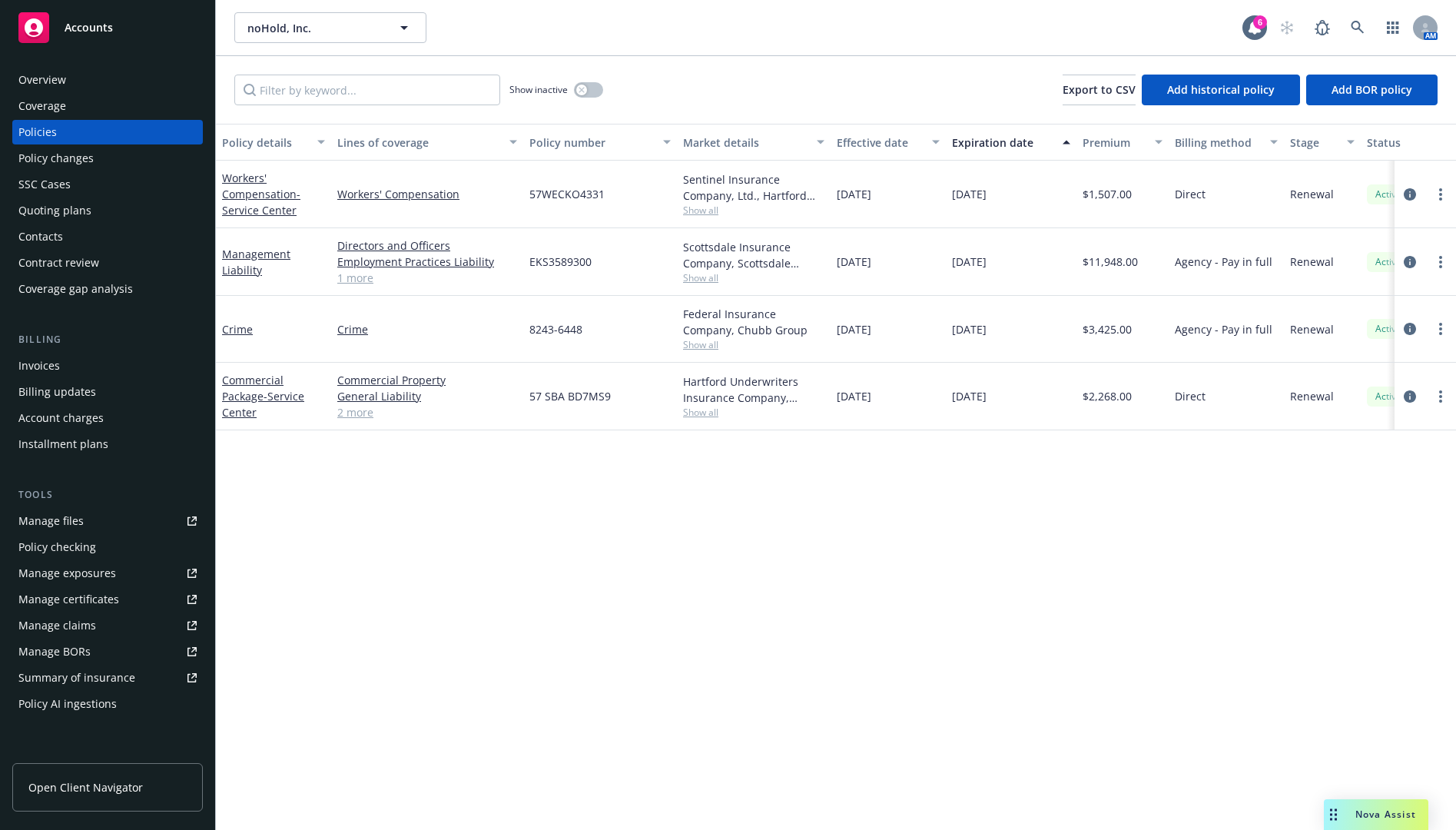
click at [572, 190] on span "57WECKO4331" at bounding box center [567, 194] width 76 height 16
copy span "57WECKO4331"
